Goal: Task Accomplishment & Management: Manage account settings

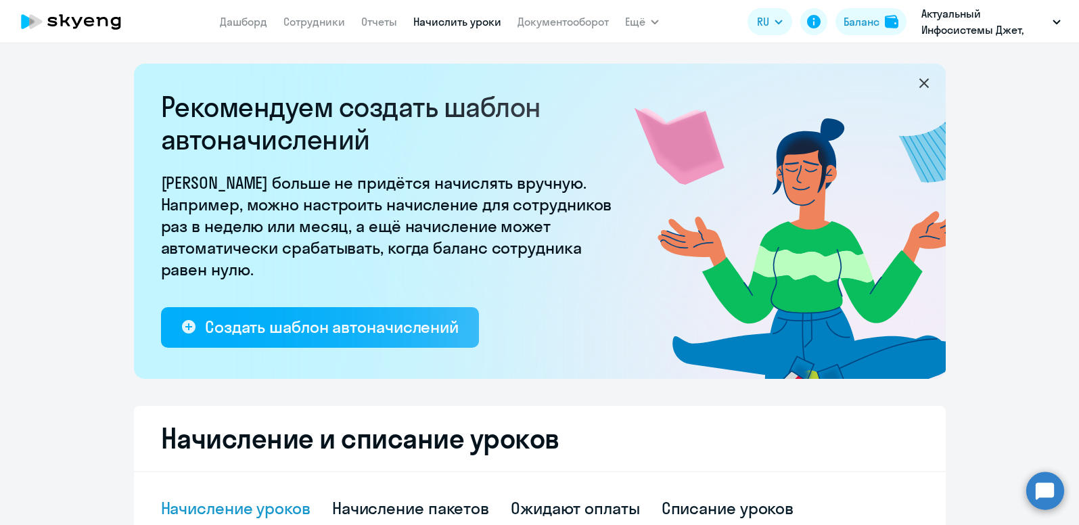
select select "10"
click at [315, 22] on link "Сотрудники" at bounding box center [314, 22] width 62 height 14
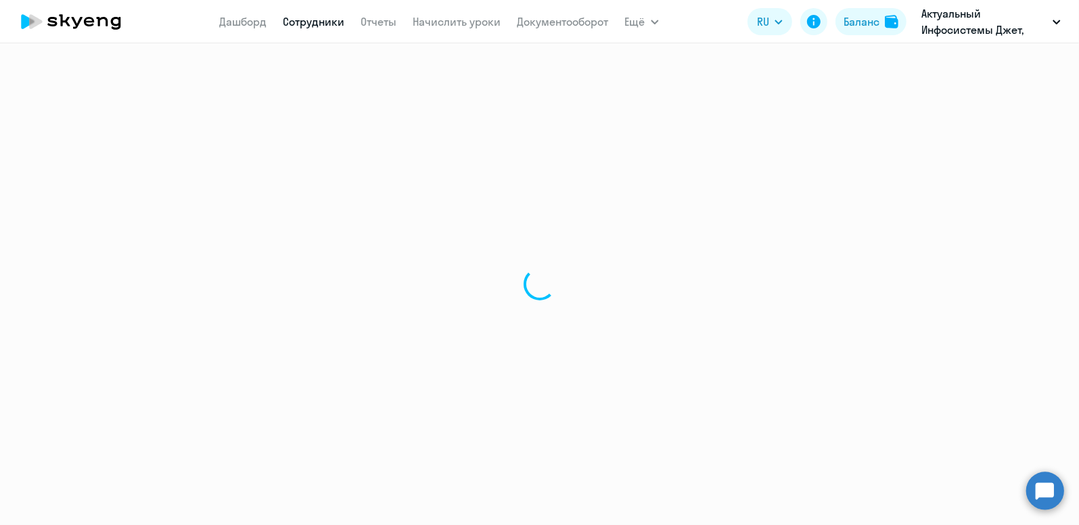
select select "30"
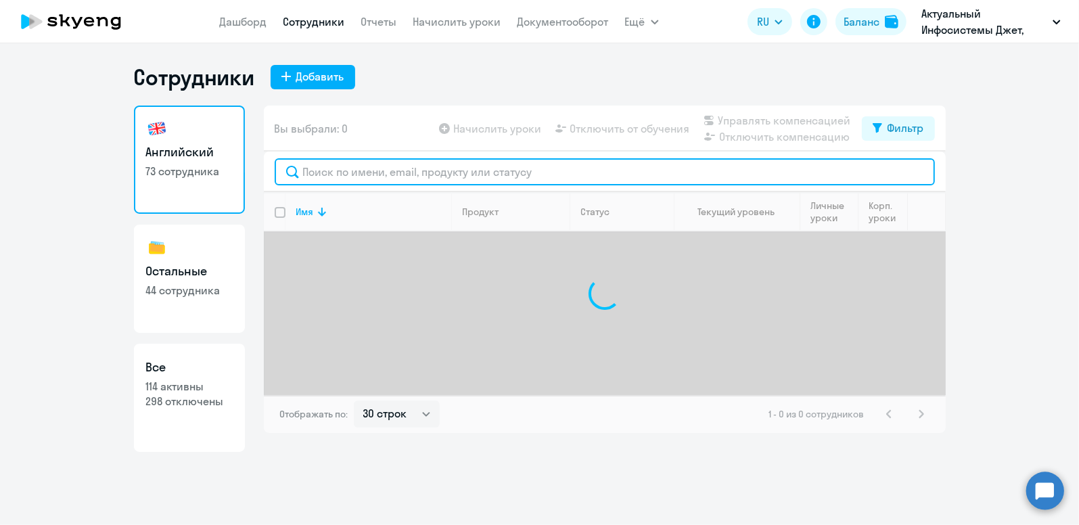
click at [342, 170] on input "text" at bounding box center [605, 171] width 660 height 27
type input "."
type input ","
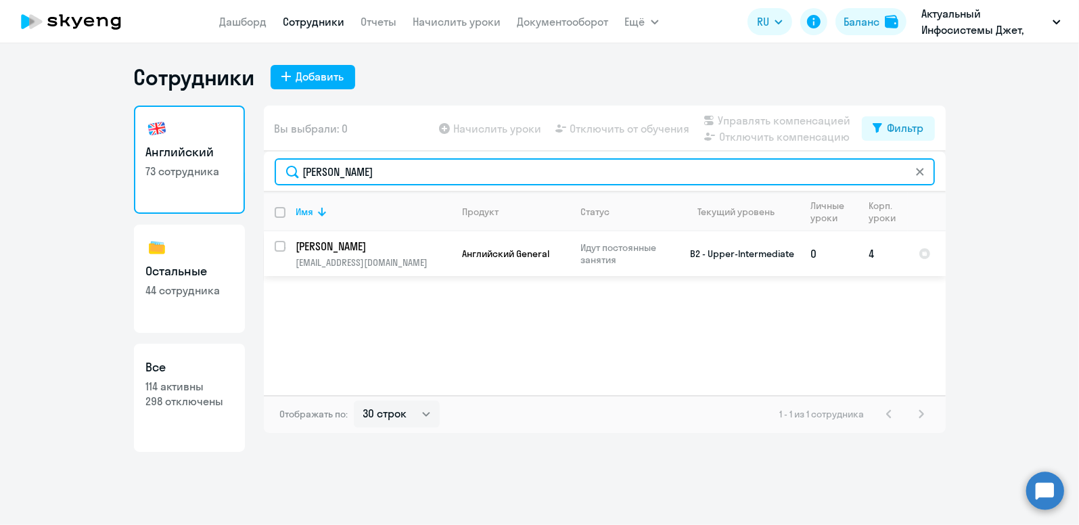
type input "[PERSON_NAME]"
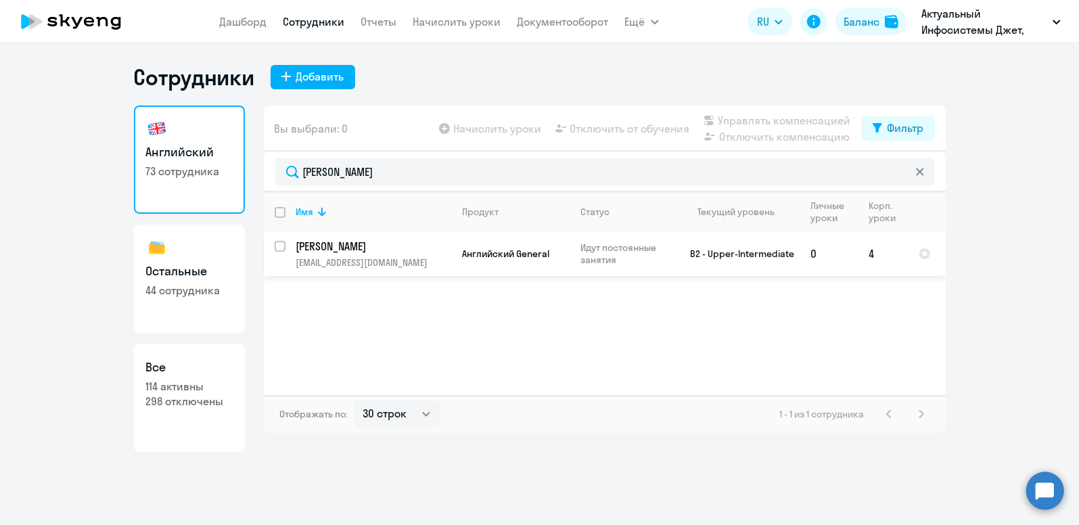
click at [348, 250] on p "[PERSON_NAME]" at bounding box center [372, 246] width 153 height 15
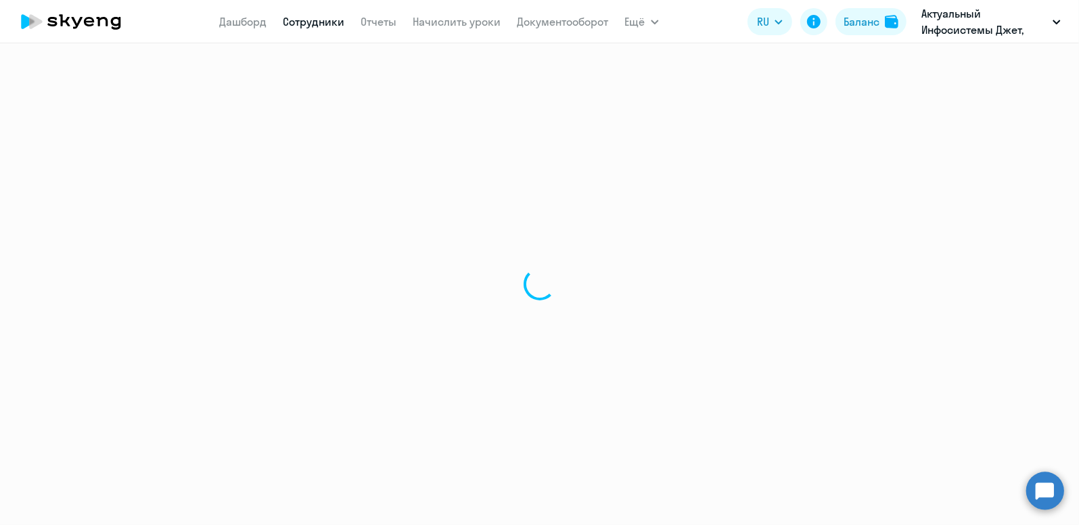
select select "english"
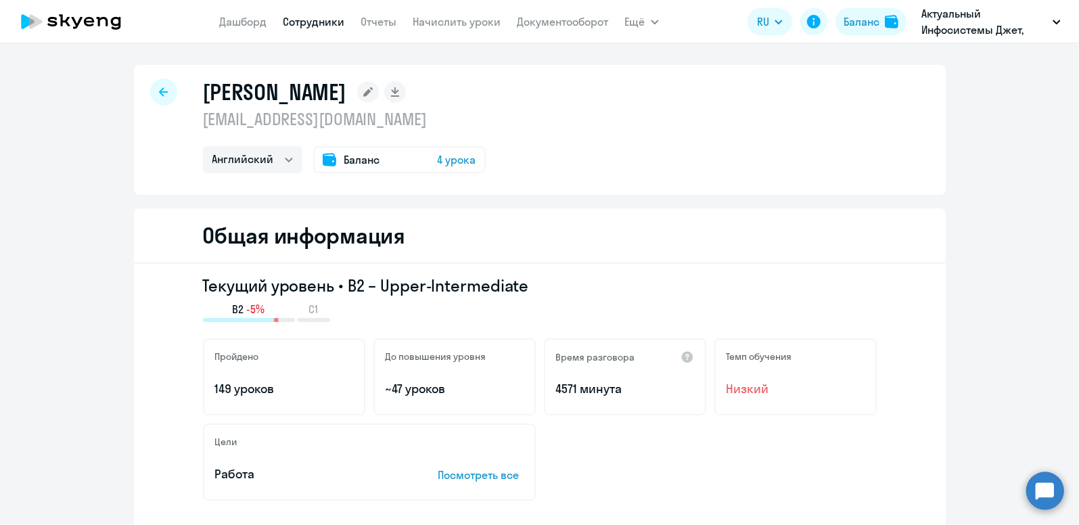
click at [359, 156] on span "Баланс" at bounding box center [362, 160] width 36 height 16
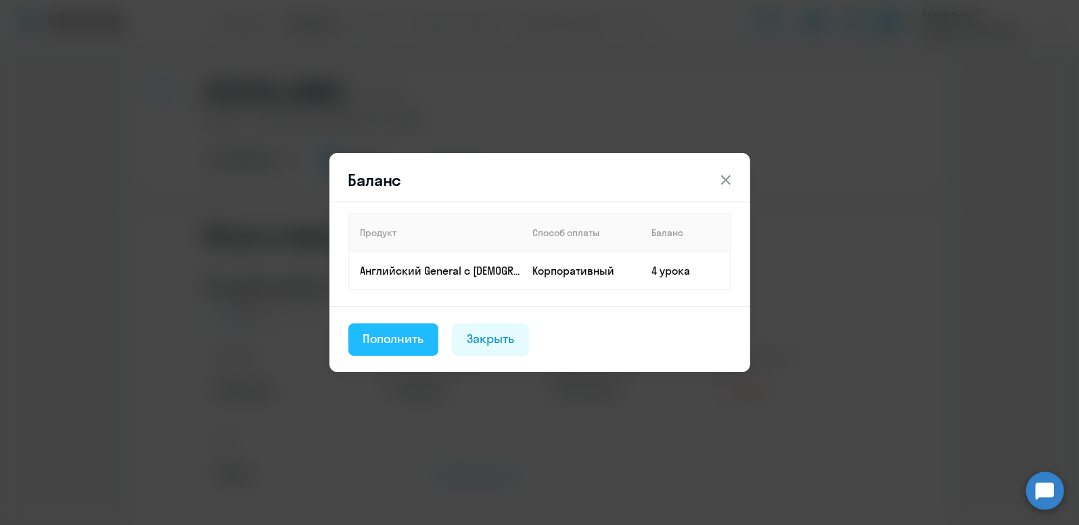
click at [413, 338] on div "Пополнить" at bounding box center [393, 339] width 61 height 18
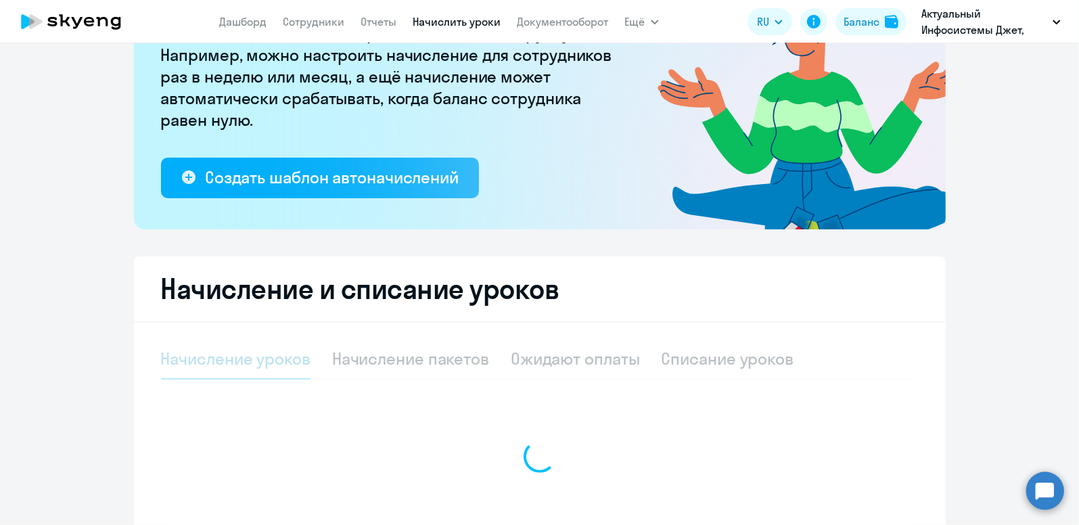
select select "10"
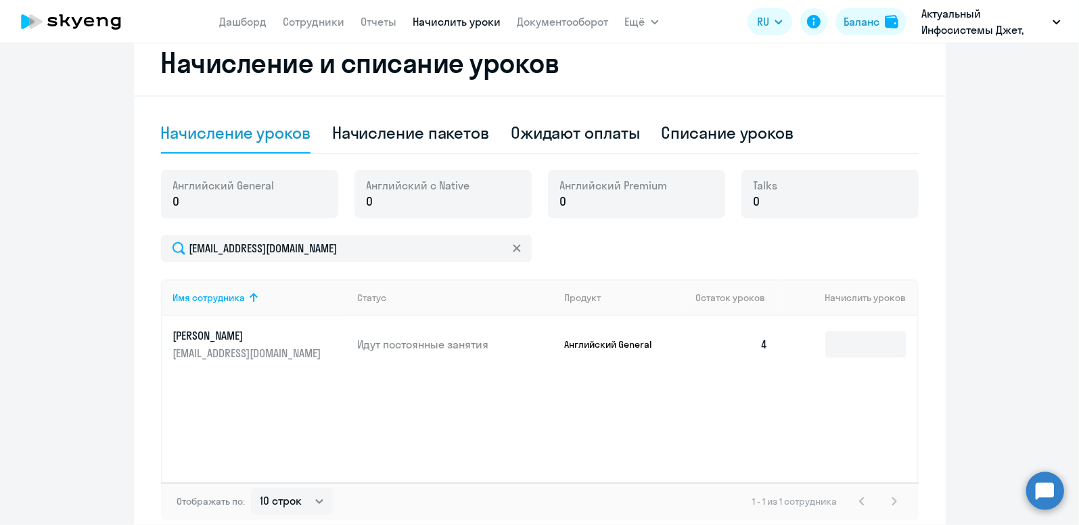
scroll to position [446, 0]
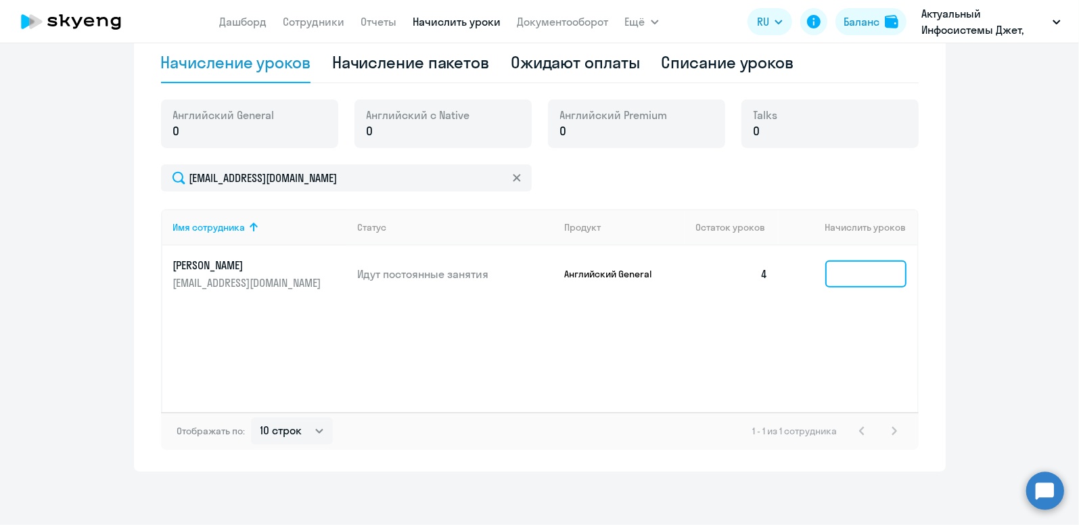
click at [861, 285] on input at bounding box center [865, 273] width 81 height 27
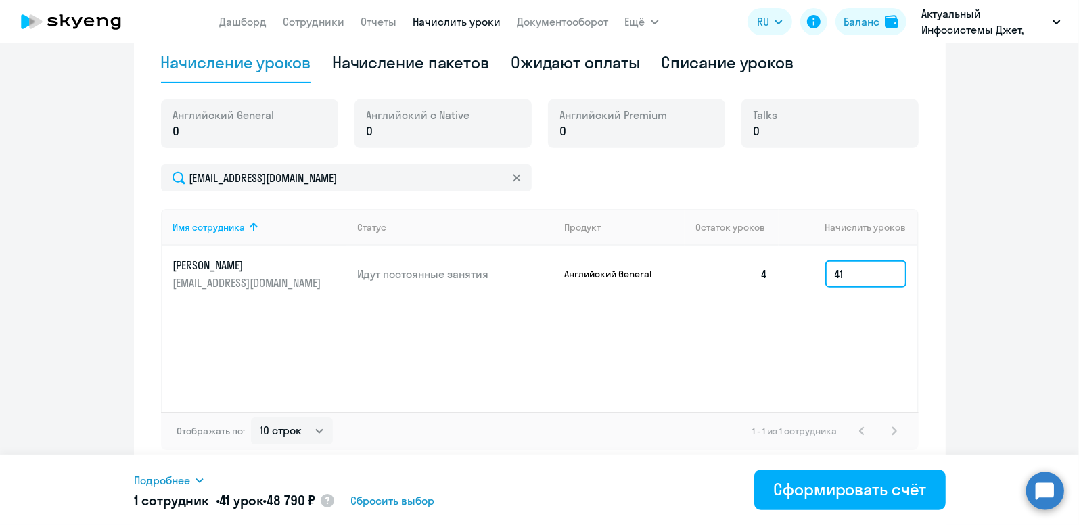
type input "4"
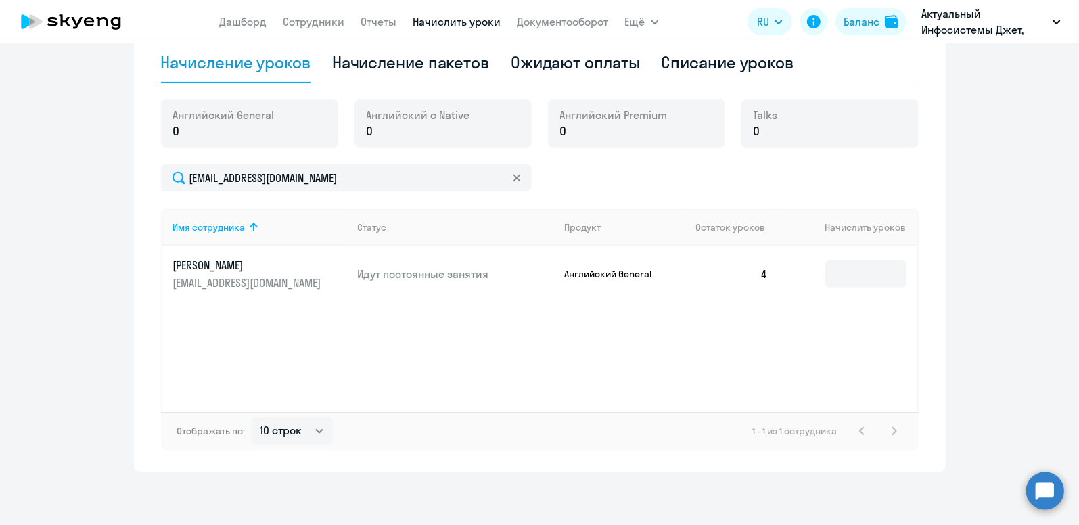
click at [971, 267] on ng-component "Рекомендуем создать шаблон автоначислений Уроки больше не придётся начислять вр…" at bounding box center [539, 45] width 1079 height 854
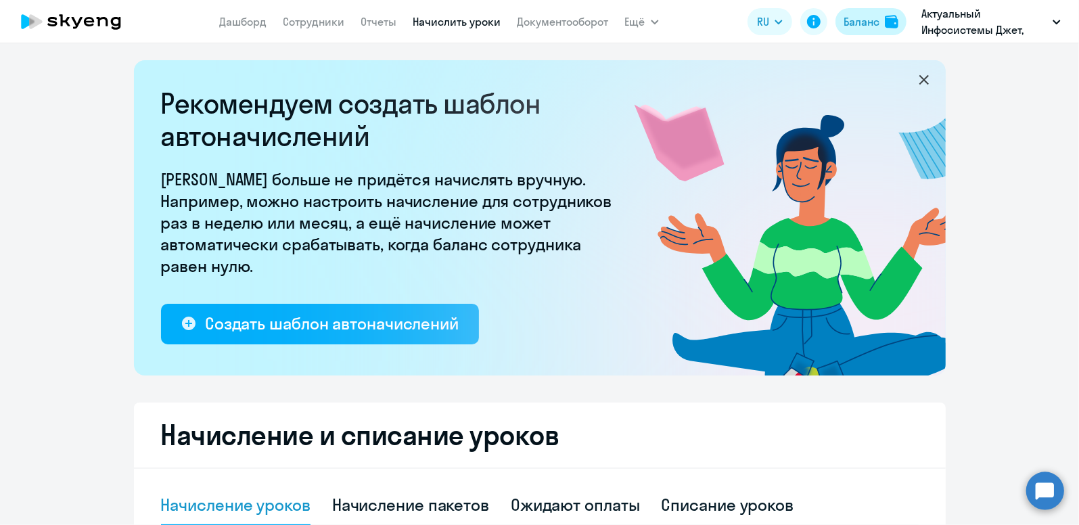
scroll to position [0, 0]
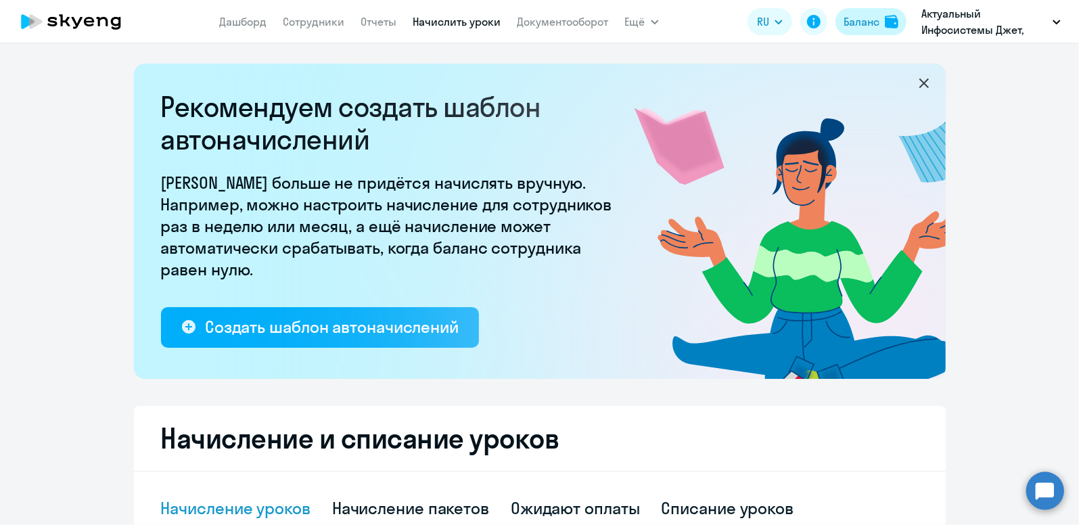
click at [864, 20] on div "Баланс" at bounding box center [862, 22] width 36 height 16
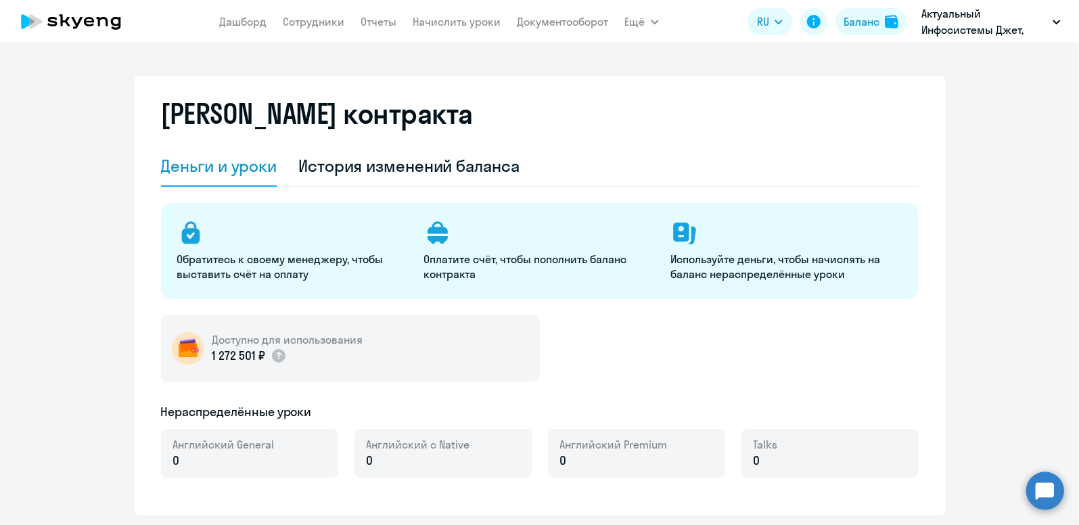
select select "english_adult_not_native_speaker"
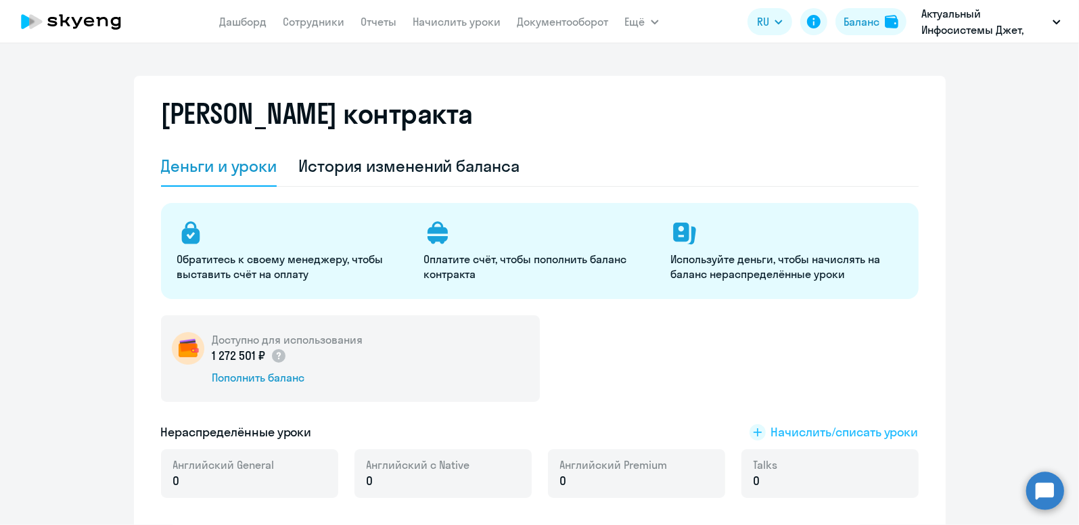
click at [800, 431] on span "Начислить/списать уроки" at bounding box center [844, 432] width 147 height 18
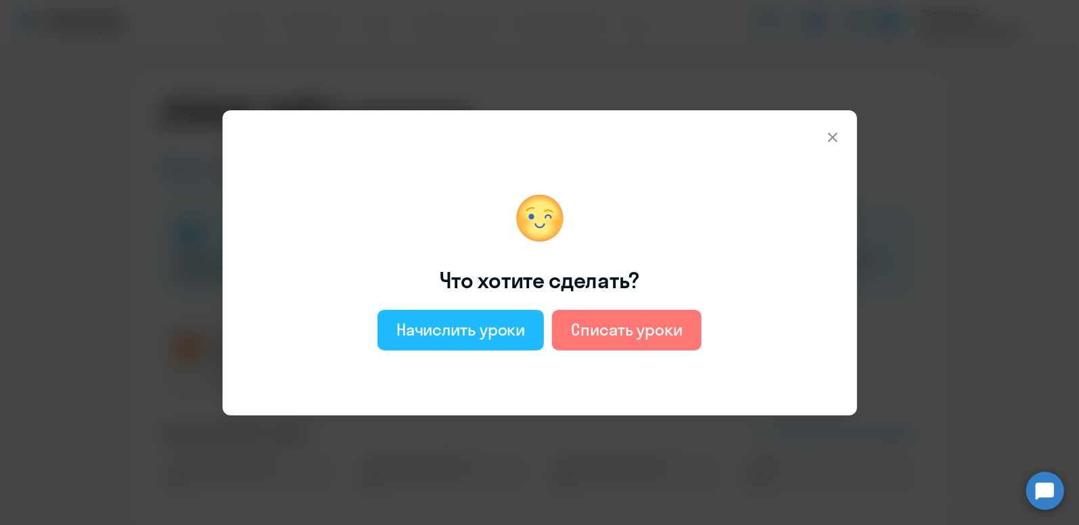
click at [465, 317] on button "Начислить уроки" at bounding box center [460, 330] width 167 height 41
select select "english_adult_not_native_speaker"
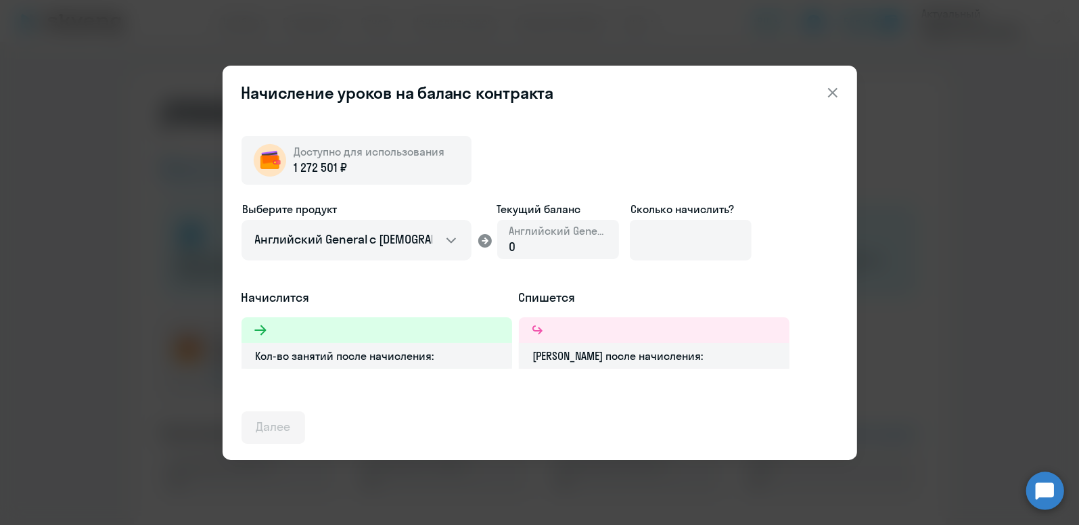
click at [672, 218] on div "Сколько начислить?" at bounding box center [691, 231] width 122 height 60
click at [678, 244] on input at bounding box center [691, 240] width 122 height 41
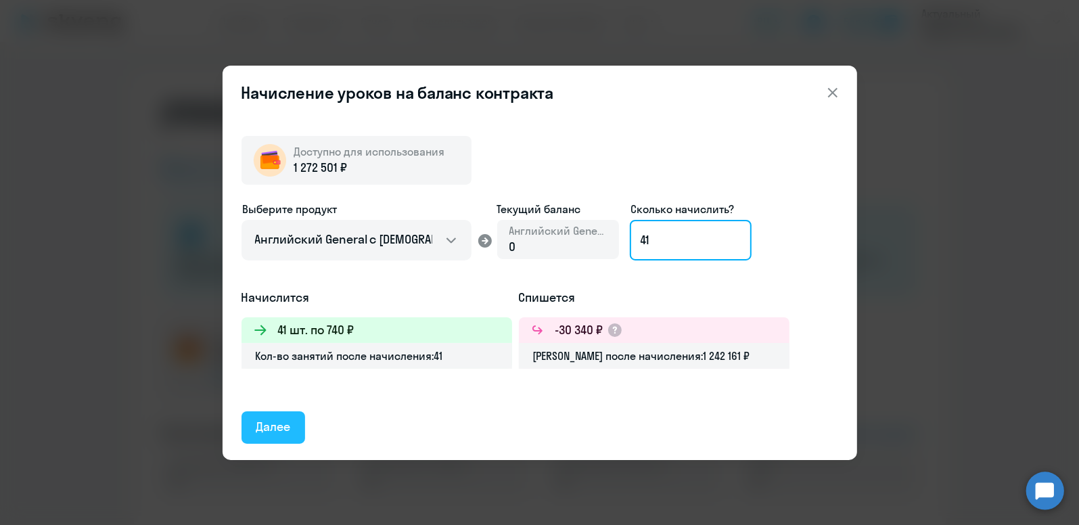
type input "41"
click at [266, 421] on div "Далее" at bounding box center [273, 427] width 34 height 18
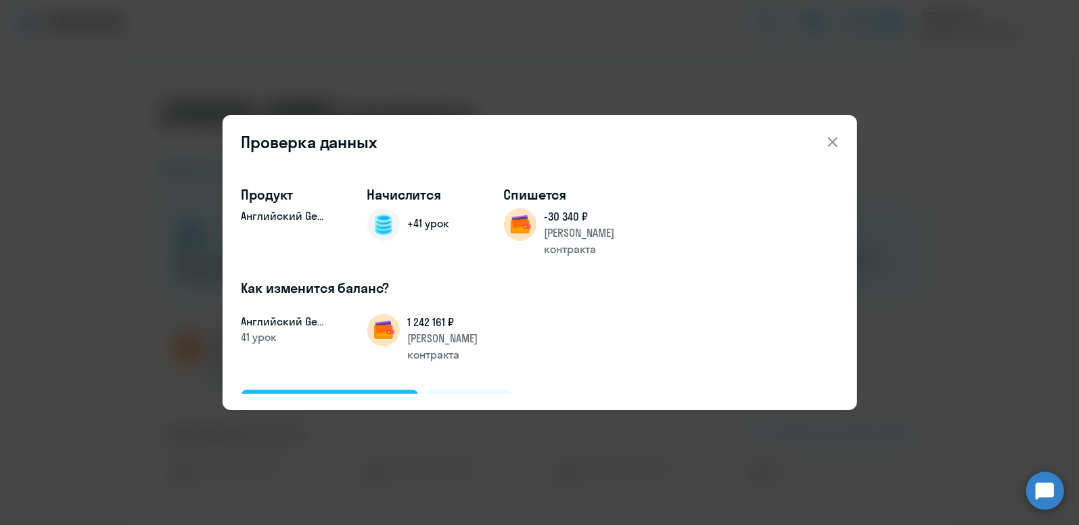
click at [327, 396] on div "Подтвердить и начислить" at bounding box center [329, 405] width 147 height 18
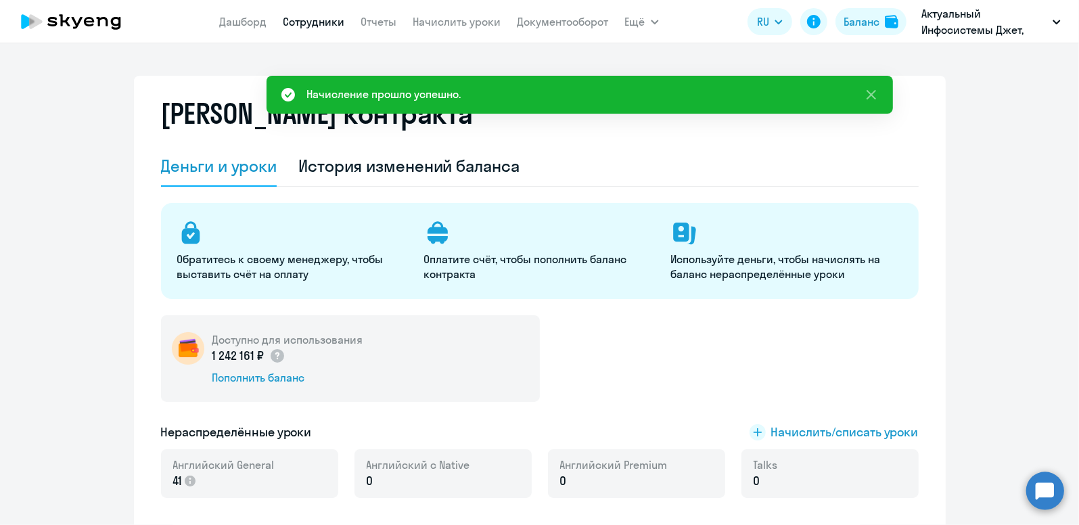
click at [310, 17] on link "Сотрудники" at bounding box center [314, 22] width 62 height 14
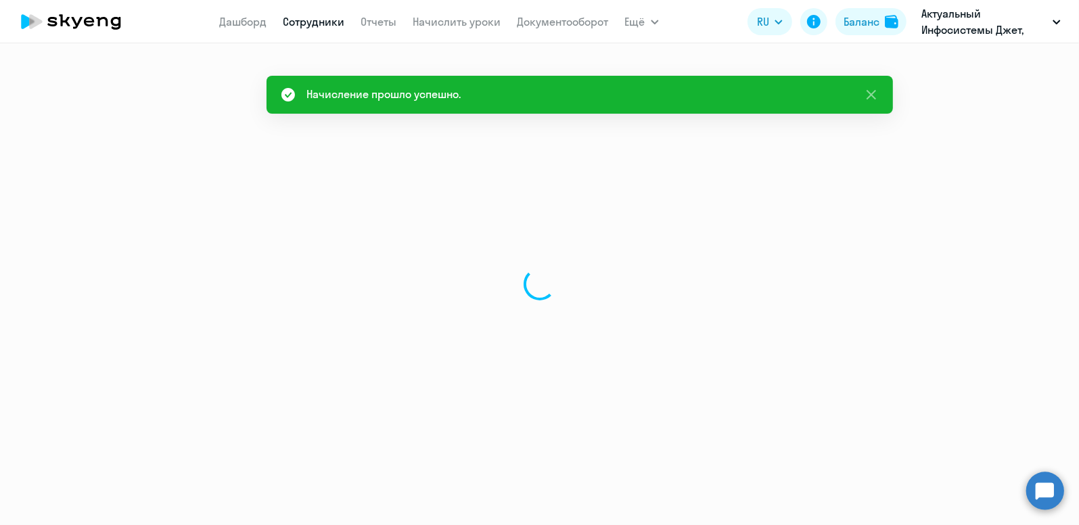
select select "30"
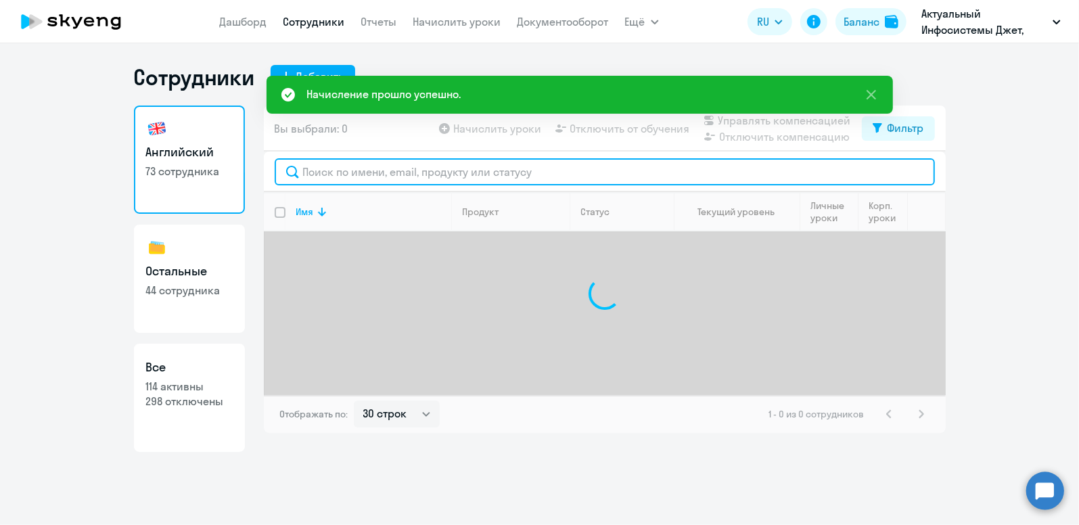
click at [342, 171] on input "text" at bounding box center [605, 171] width 660 height 27
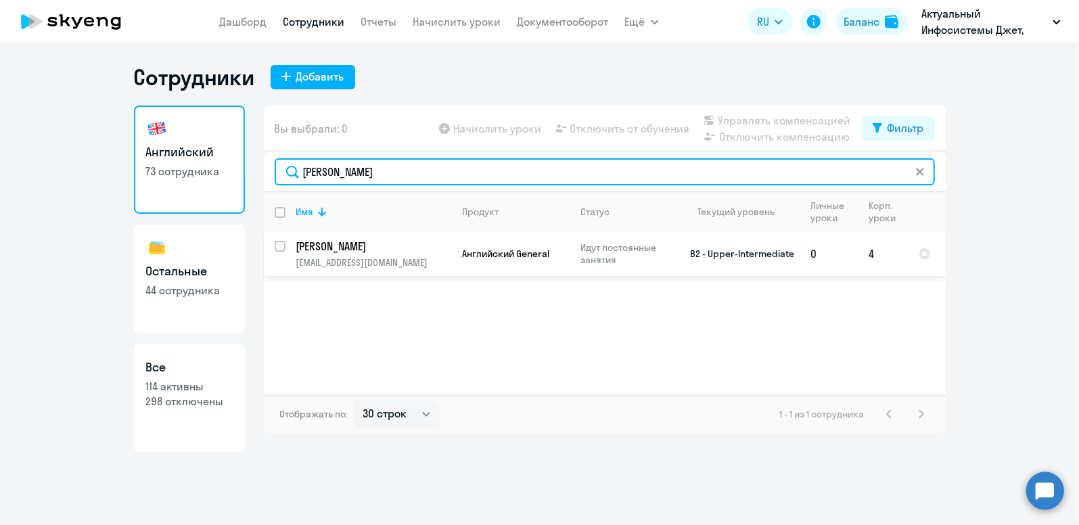
type input "[PERSON_NAME]"
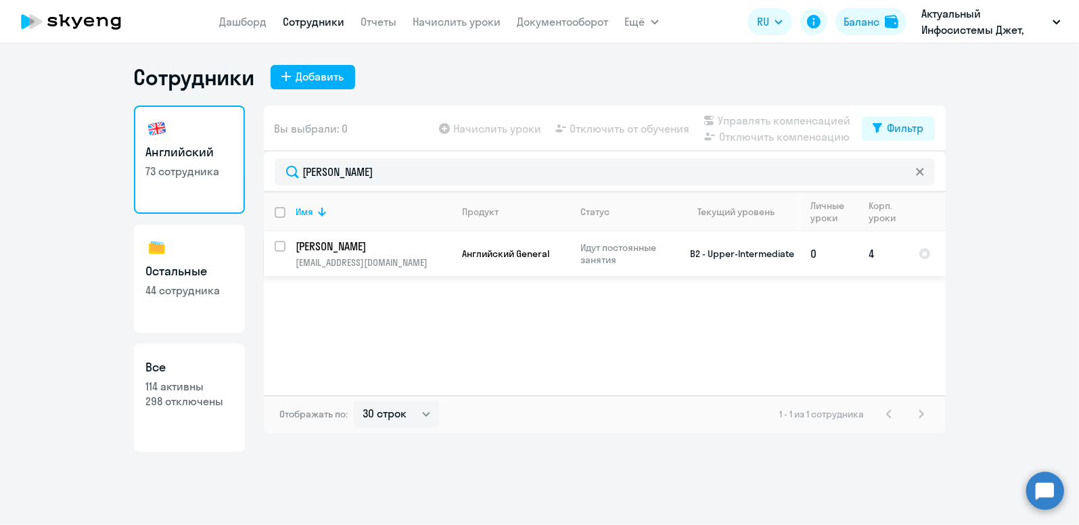
click at [343, 246] on p "[PERSON_NAME]" at bounding box center [372, 246] width 153 height 15
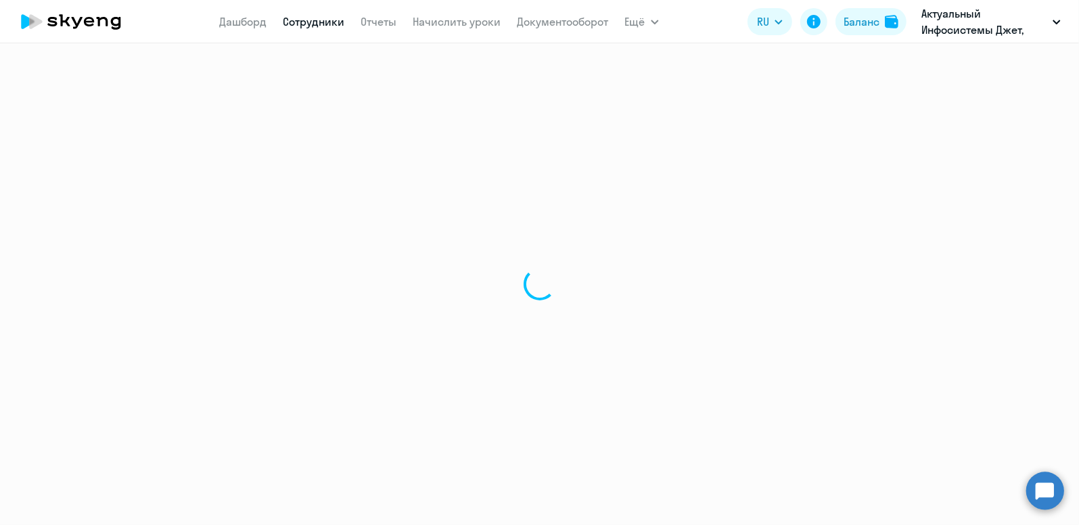
select select "english"
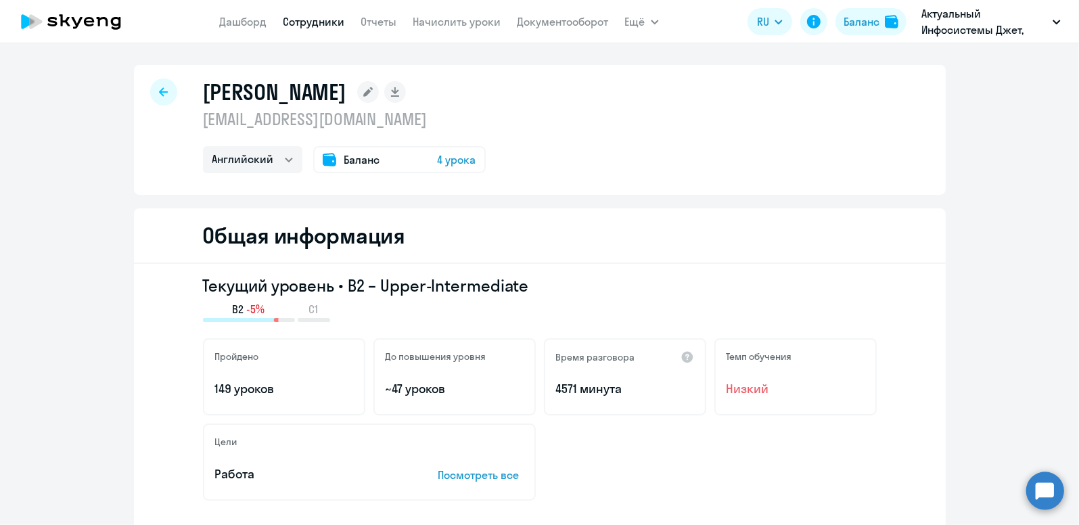
click at [349, 158] on span "Баланс" at bounding box center [362, 160] width 36 height 16
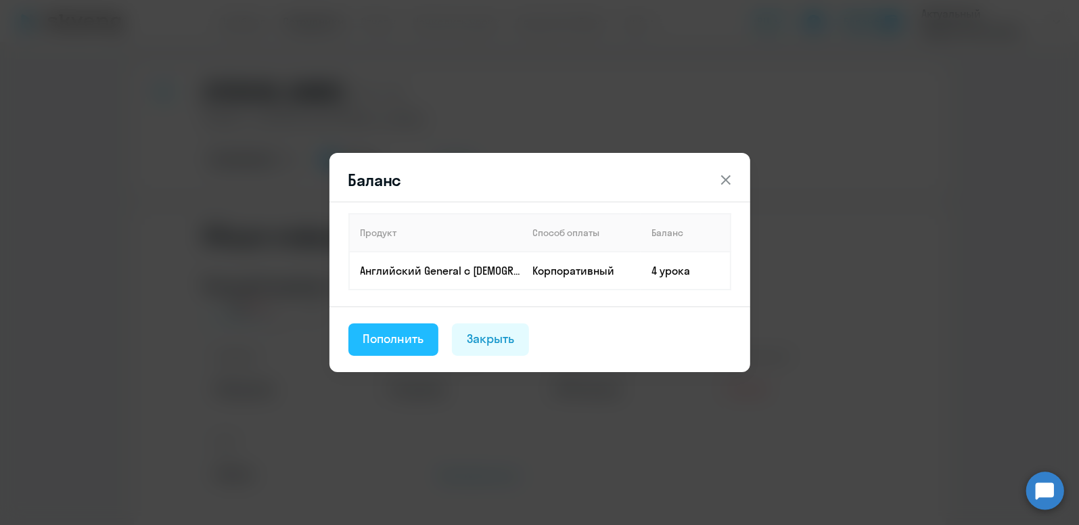
click at [392, 340] on div "Пополнить" at bounding box center [393, 339] width 61 height 18
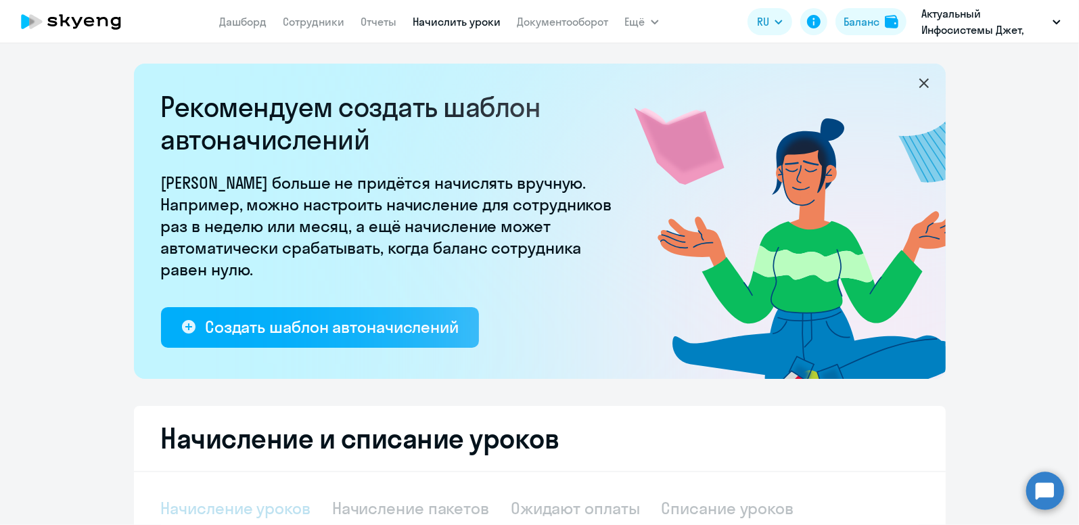
select select "10"
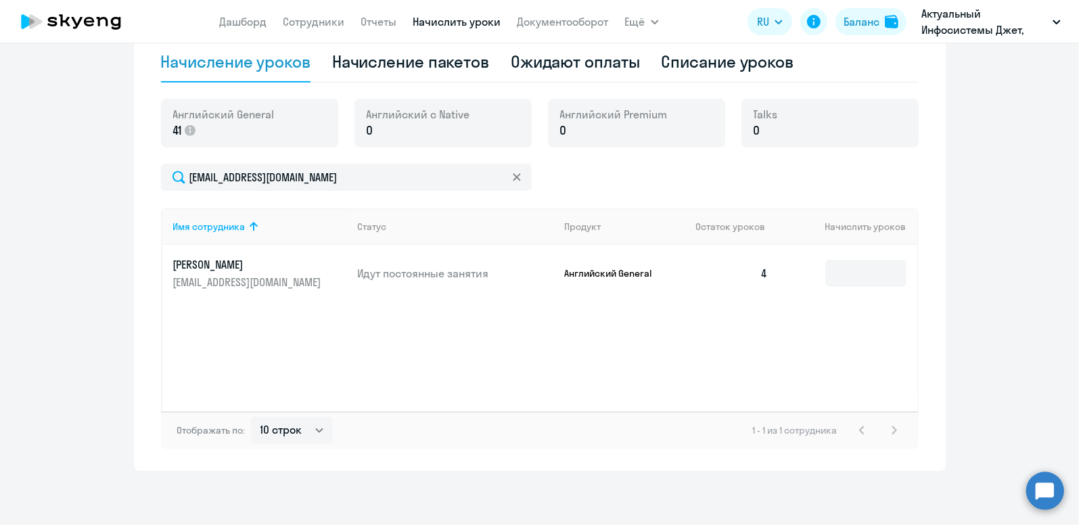
scroll to position [446, 0]
click at [877, 275] on input at bounding box center [865, 273] width 81 height 27
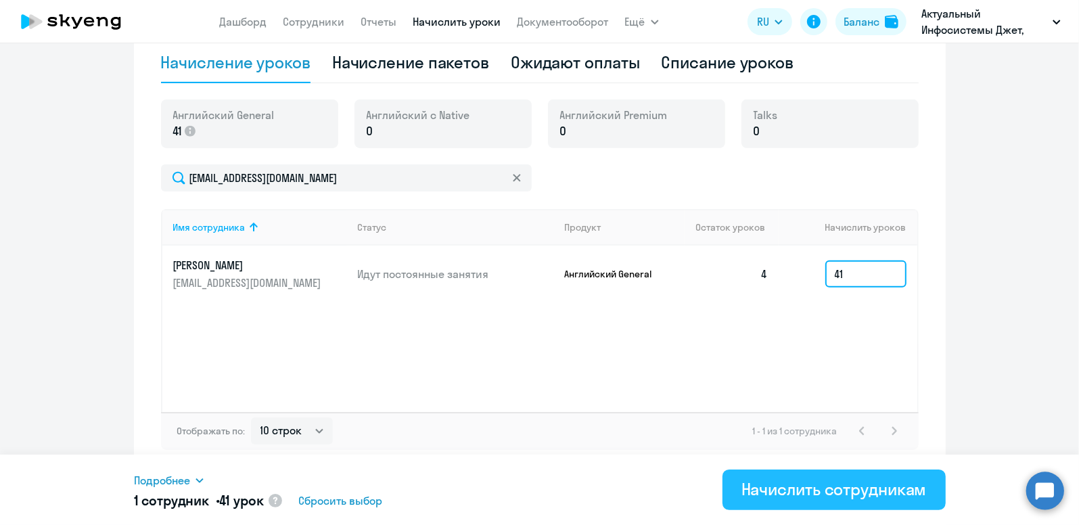
type input "41"
click at [862, 494] on div "Начислить сотрудникам" at bounding box center [833, 489] width 185 height 22
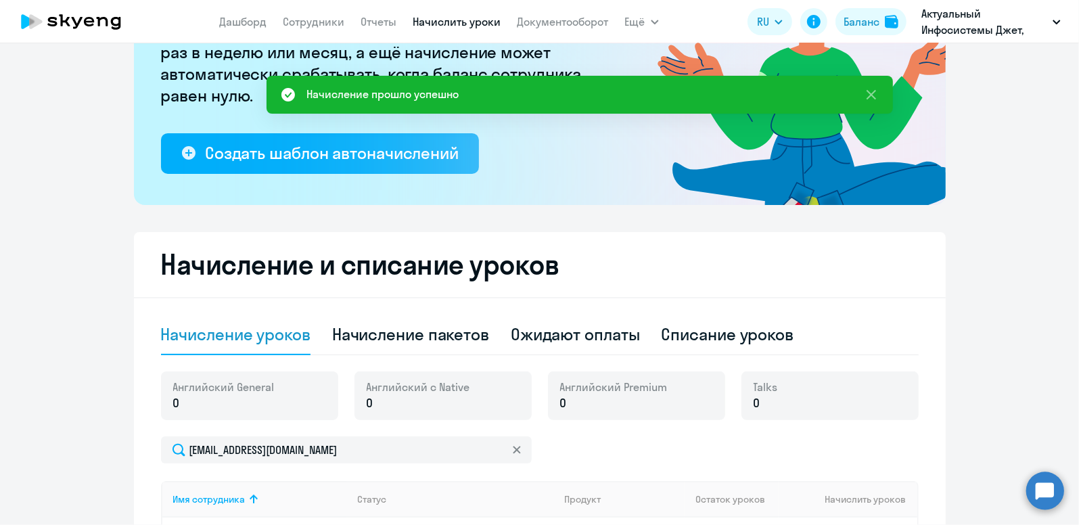
scroll to position [0, 0]
